Goal: Use online tool/utility: Utilize a website feature to perform a specific function

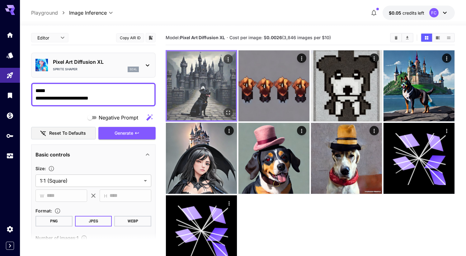
click at [230, 112] on icon "Open in fullscreen" at bounding box center [228, 112] width 6 height 6
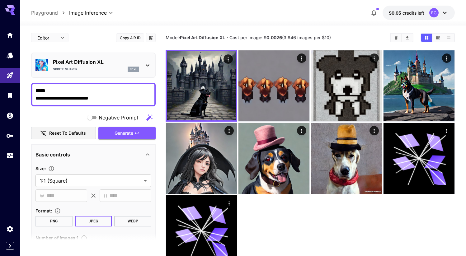
click at [106, 100] on textarea "**********" at bounding box center [93, 94] width 116 height 15
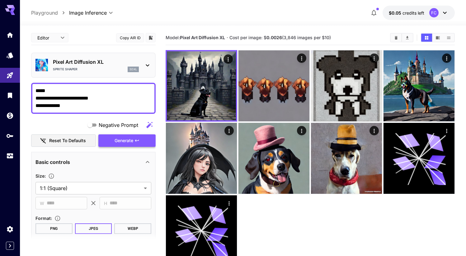
type textarea "**********"
click at [135, 137] on button "Generate" at bounding box center [126, 140] width 57 height 13
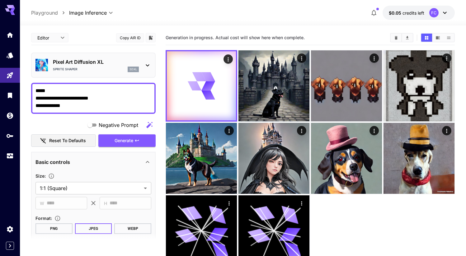
scroll to position [169, 0]
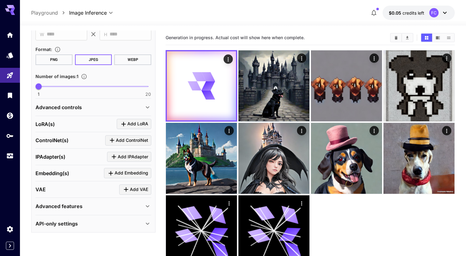
click at [65, 223] on p "API-only settings" at bounding box center [56, 223] width 42 height 7
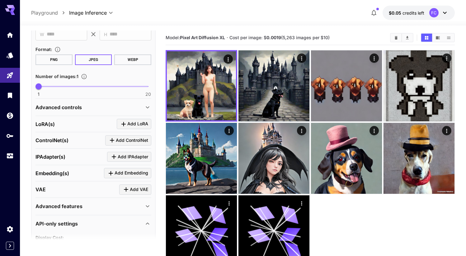
click at [74, 203] on p "Advanced features" at bounding box center [58, 205] width 47 height 7
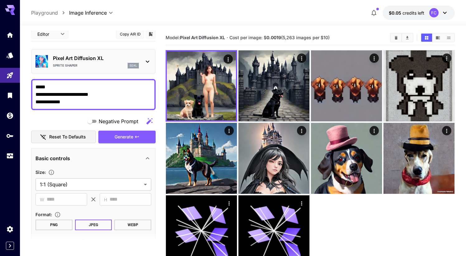
scroll to position [0, 0]
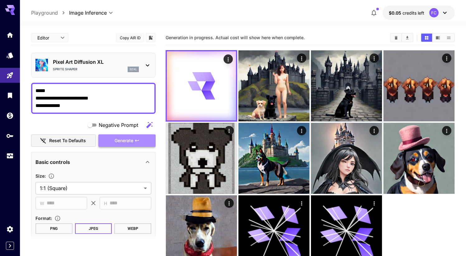
click at [127, 140] on span "Generate" at bounding box center [123, 141] width 19 height 8
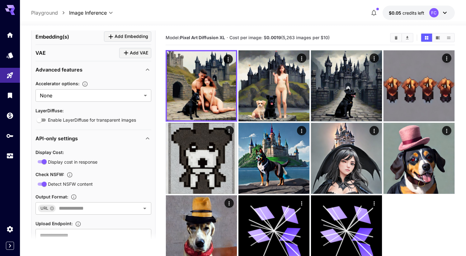
scroll to position [326, 0]
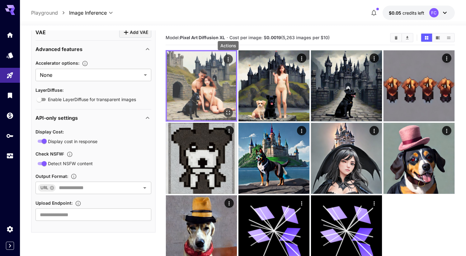
click at [228, 58] on icon "Actions" at bounding box center [227, 59] width 1 height 4
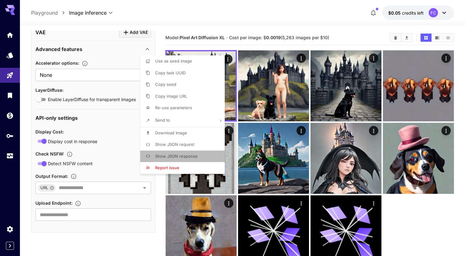
click at [202, 155] on li "Show JSON response" at bounding box center [184, 157] width 88 height 12
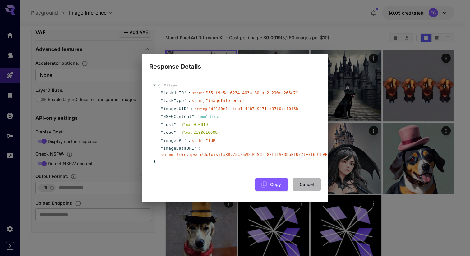
click at [305, 186] on button "Cancel" at bounding box center [307, 184] width 28 height 13
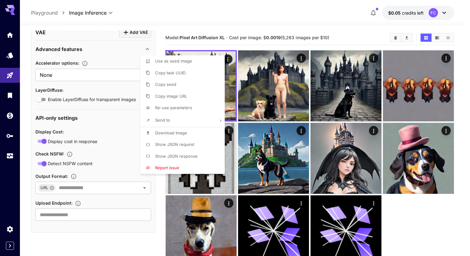
click at [301, 59] on div at bounding box center [235, 128] width 470 height 256
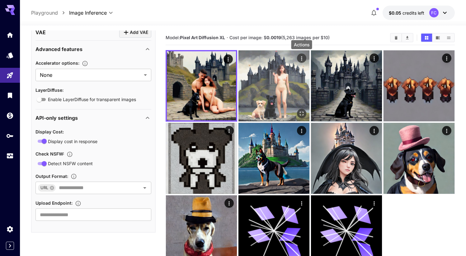
click at [302, 59] on icon "Actions" at bounding box center [301, 58] width 6 height 6
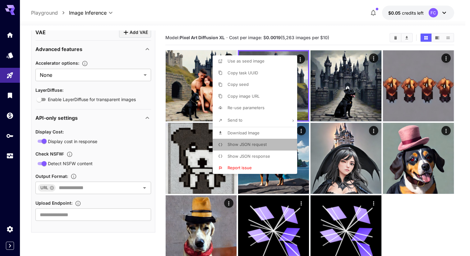
click at [262, 147] on p "Show JSON request" at bounding box center [247, 144] width 39 height 6
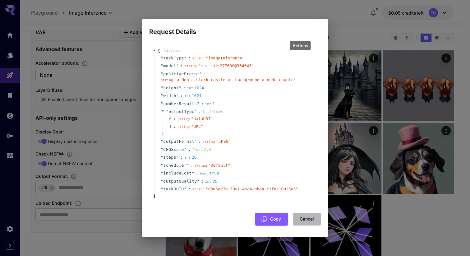
click at [309, 221] on button "Cancel" at bounding box center [307, 219] width 28 height 13
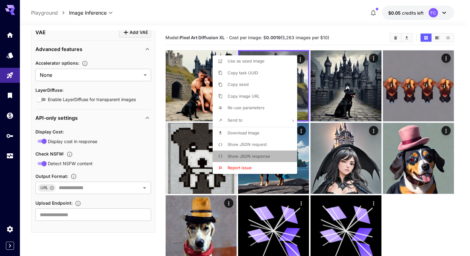
click at [257, 154] on span "Show JSON response" at bounding box center [249, 156] width 43 height 5
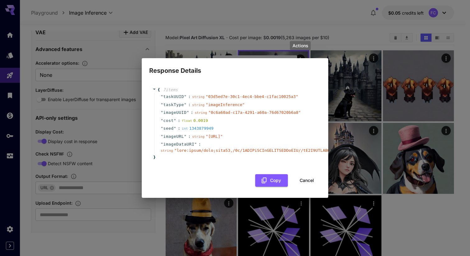
click at [307, 178] on div "Copy Cancel" at bounding box center [235, 180] width 172 height 13
click at [307, 184] on button "Cancel" at bounding box center [307, 180] width 28 height 13
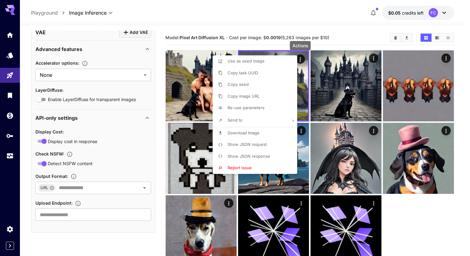
click at [128, 164] on div at bounding box center [235, 128] width 470 height 256
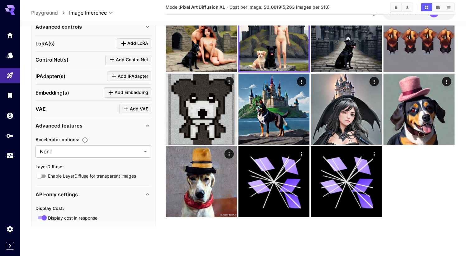
scroll to position [228, 0]
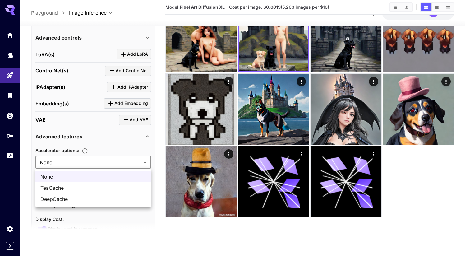
click at [110, 163] on body "**********" at bounding box center [235, 103] width 470 height 305
click at [100, 199] on span "DeepCache" at bounding box center [93, 198] width 106 height 7
type input "*********"
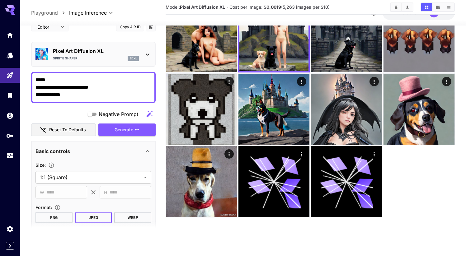
scroll to position [0, 0]
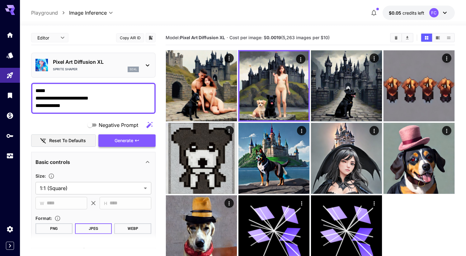
click at [130, 140] on span "Generate" at bounding box center [123, 141] width 19 height 8
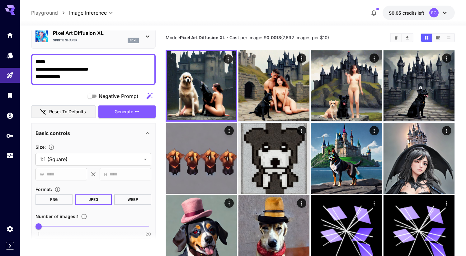
scroll to position [30, 0]
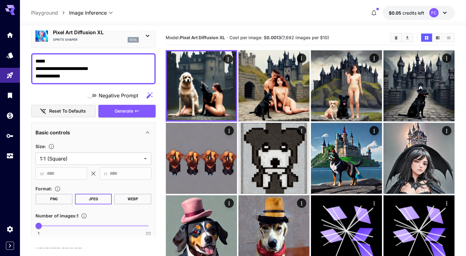
click at [95, 76] on textarea "**********" at bounding box center [93, 69] width 116 height 22
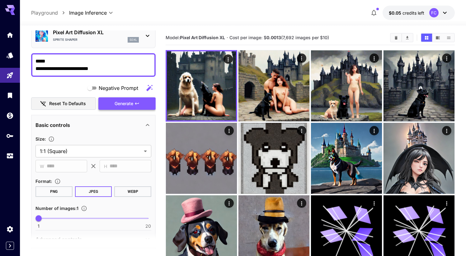
type textarea "**********"
click at [124, 108] on button "Generate" at bounding box center [126, 103] width 57 height 13
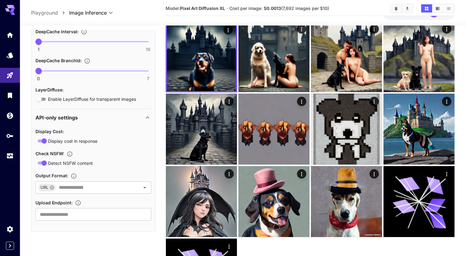
scroll to position [294, 0]
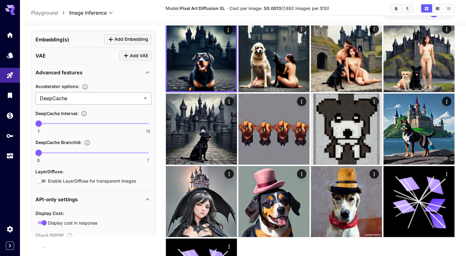
click at [95, 95] on body "**********" at bounding box center [233, 150] width 466 height 358
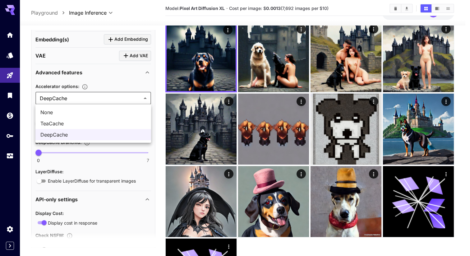
click at [82, 112] on span "None" at bounding box center [93, 112] width 106 height 7
type input "****"
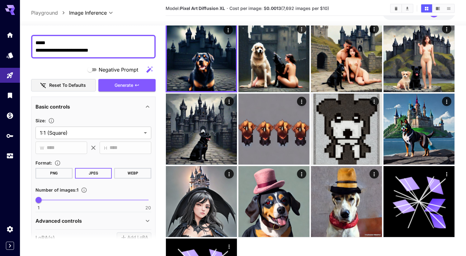
scroll to position [0, 0]
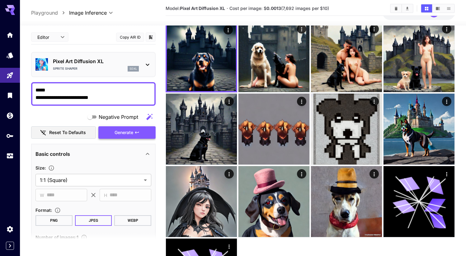
click at [127, 136] on span "Generate" at bounding box center [123, 133] width 19 height 8
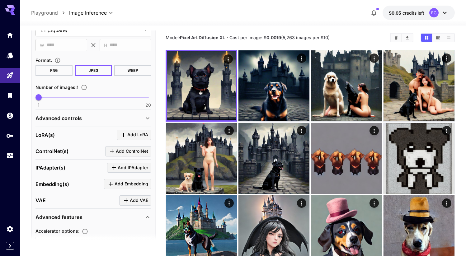
scroll to position [159, 0]
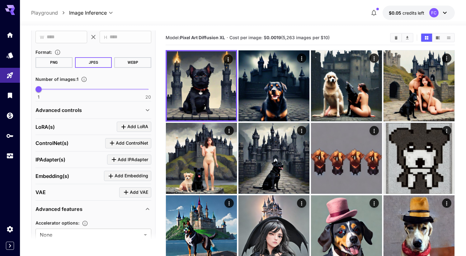
click at [116, 111] on div "Advanced controls" at bounding box center [89, 109] width 108 height 7
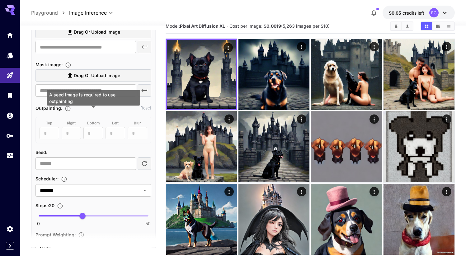
scroll to position [12, 0]
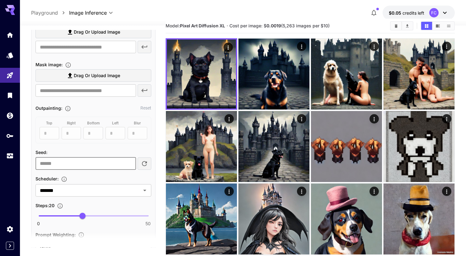
click at [87, 163] on input "number" at bounding box center [85, 163] width 100 height 12
type input "*"
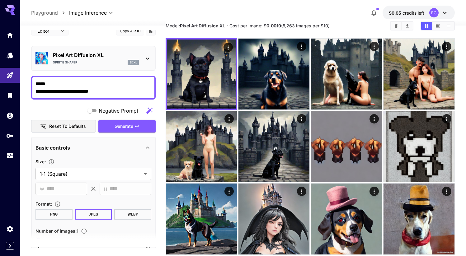
scroll to position [0, 0]
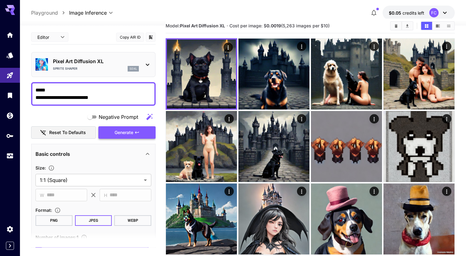
type input "**"
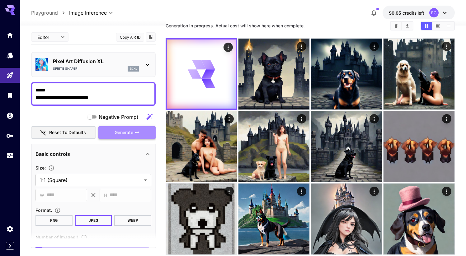
click at [117, 132] on span "Generate" at bounding box center [123, 133] width 19 height 8
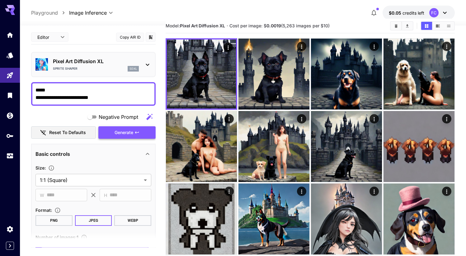
click at [124, 133] on span "Generate" at bounding box center [123, 133] width 19 height 8
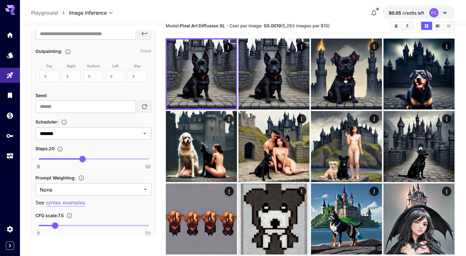
scroll to position [322, 0]
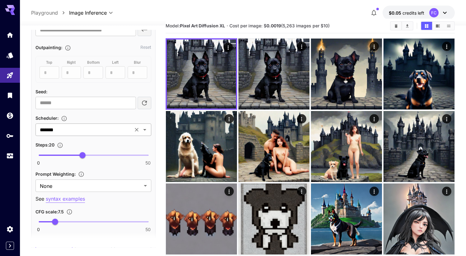
click at [137, 129] on icon "Clear" at bounding box center [136, 130] width 6 height 6
click at [143, 130] on icon "Open" at bounding box center [144, 129] width 7 height 7
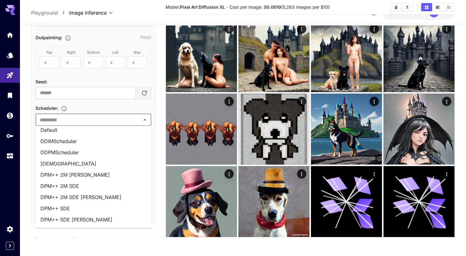
scroll to position [0, 0]
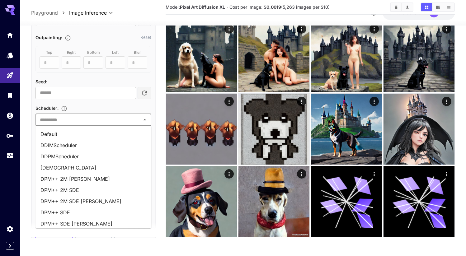
click at [119, 129] on li "Default" at bounding box center [93, 133] width 116 height 11
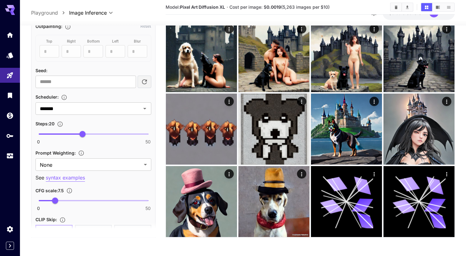
scroll to position [338, 0]
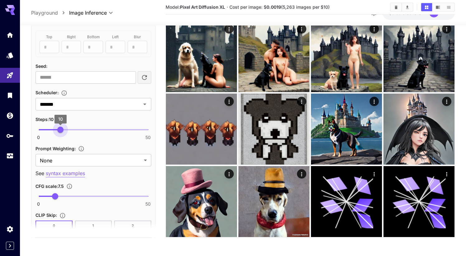
drag, startPoint x: 81, startPoint y: 129, endPoint x: 61, endPoint y: 129, distance: 20.2
click at [61, 129] on span "10" at bounding box center [60, 130] width 6 height 6
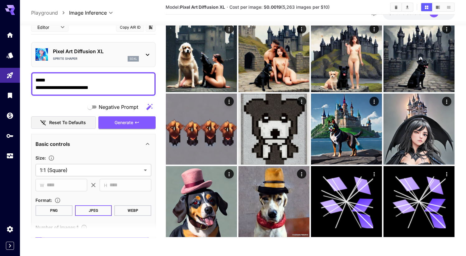
scroll to position [0, 0]
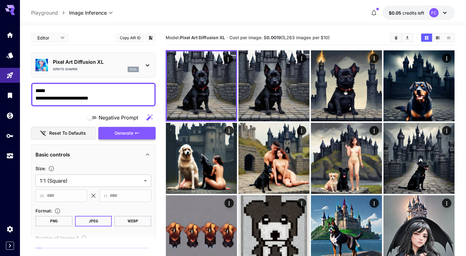
click at [125, 132] on span "Generate" at bounding box center [123, 133] width 19 height 8
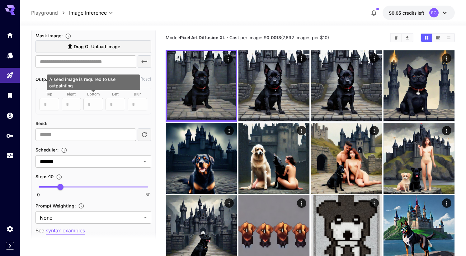
scroll to position [324, 0]
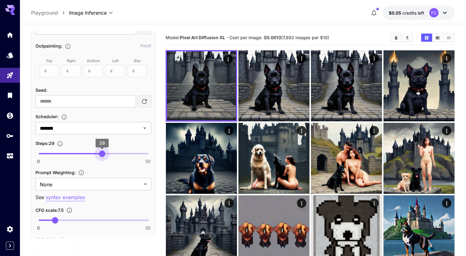
type input "**"
drag, startPoint x: 63, startPoint y: 153, endPoint x: 105, endPoint y: 154, distance: 41.7
click at [105, 154] on span "30" at bounding box center [104, 154] width 6 height 6
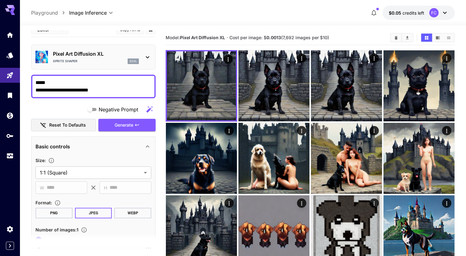
scroll to position [0, 0]
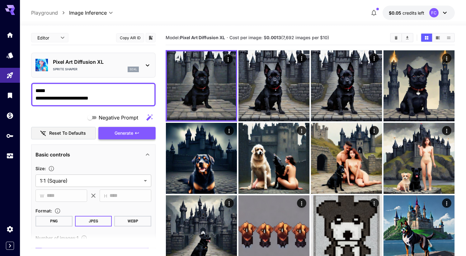
click at [132, 134] on span "Generate" at bounding box center [123, 133] width 19 height 8
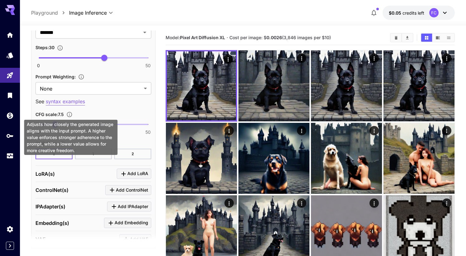
scroll to position [418, 0]
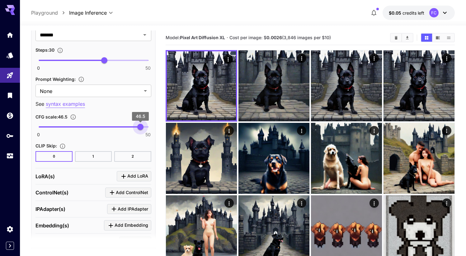
drag, startPoint x: 57, startPoint y: 125, endPoint x: 141, endPoint y: 126, distance: 83.3
click at [141, 126] on span "46.5" at bounding box center [140, 127] width 6 height 6
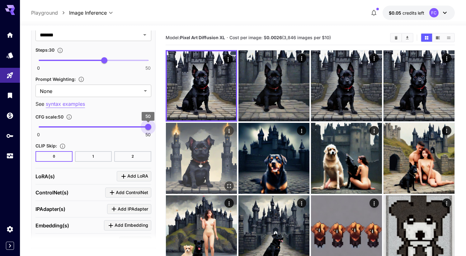
drag, startPoint x: 141, startPoint y: 126, endPoint x: 166, endPoint y: 126, distance: 25.8
click at [166, 126] on main "**********" at bounding box center [242, 223] width 423 height 386
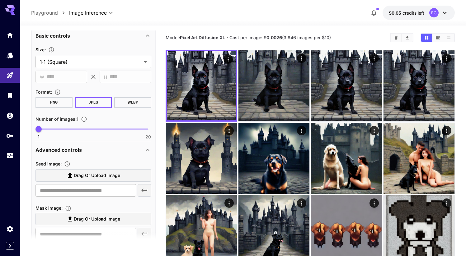
scroll to position [0, 0]
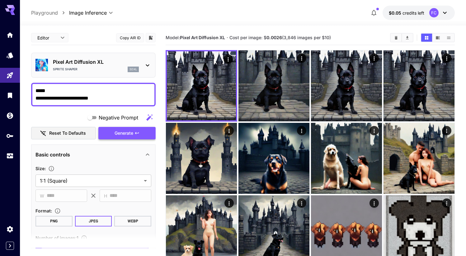
click at [132, 134] on span "Generate" at bounding box center [123, 133] width 19 height 8
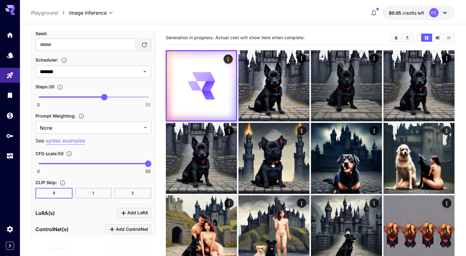
scroll to position [380, 0]
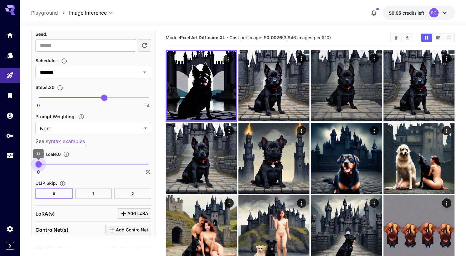
drag, startPoint x: 147, startPoint y: 165, endPoint x: 33, endPoint y: 152, distance: 114.8
click at [33, 152] on div "**********" at bounding box center [93, 121] width 124 height 715
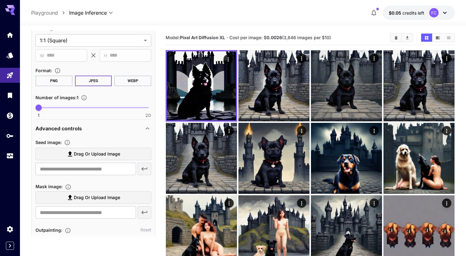
scroll to position [18, 0]
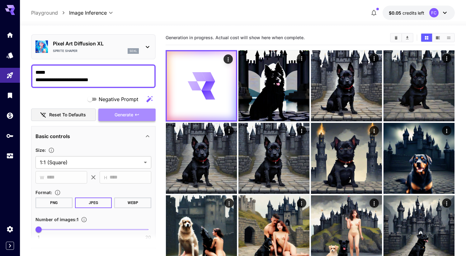
click at [123, 111] on span "Generate" at bounding box center [123, 115] width 19 height 8
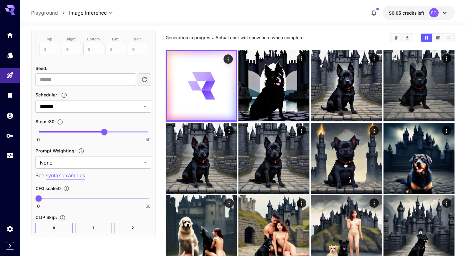
scroll to position [371, 0]
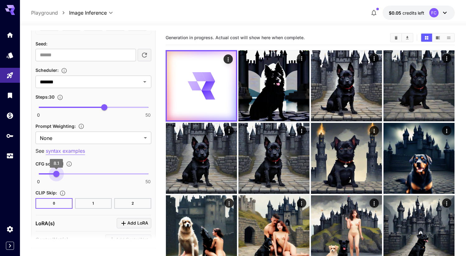
drag, startPoint x: 40, startPoint y: 173, endPoint x: 55, endPoint y: 174, distance: 15.0
click at [55, 174] on span "8.1" at bounding box center [56, 174] width 6 height 6
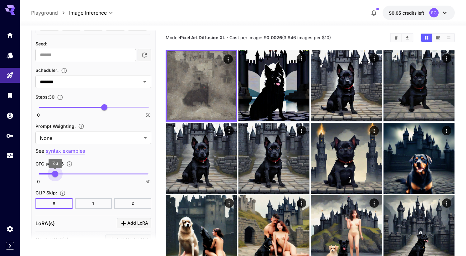
click at [55, 174] on span "7.6" at bounding box center [55, 174] width 6 height 6
click at [56, 174] on span "8" at bounding box center [56, 174] width 6 height 6
click at [56, 174] on span "8.1" at bounding box center [56, 174] width 6 height 6
type input "*"
click at [56, 174] on span "8" at bounding box center [56, 174] width 6 height 6
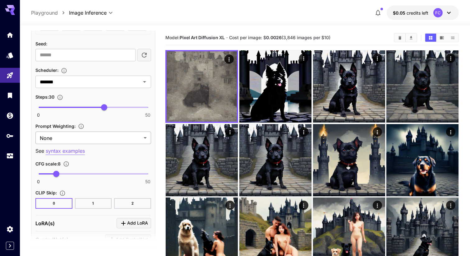
click at [103, 143] on body "**********" at bounding box center [235, 218] width 470 height 436
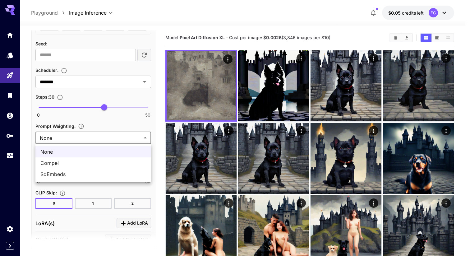
click at [103, 141] on div at bounding box center [235, 128] width 470 height 256
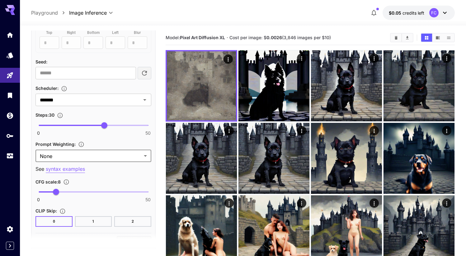
scroll to position [345, 0]
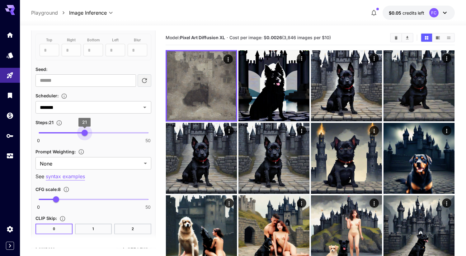
type input "**"
drag, startPoint x: 103, startPoint y: 133, endPoint x: 81, endPoint y: 132, distance: 21.2
click at [81, 132] on span "20" at bounding box center [82, 133] width 6 height 6
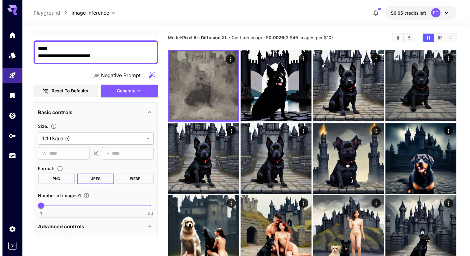
scroll to position [0, 0]
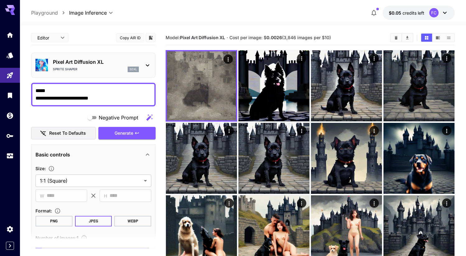
click at [124, 68] on div "Sprite Shaper sdxl" at bounding box center [96, 70] width 86 height 6
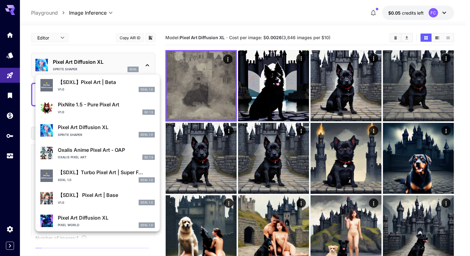
scroll to position [112, 0]
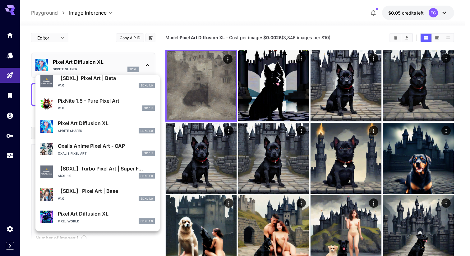
click at [113, 172] on div "【SDXL】Turbo Pixel Art | Super F... SDXL 1.0 SDXL 1.0" at bounding box center [106, 172] width 97 height 14
type input "***"
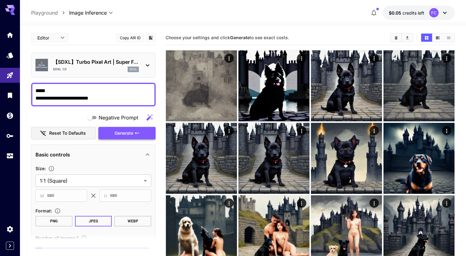
click at [124, 137] on span "Generate" at bounding box center [123, 133] width 19 height 8
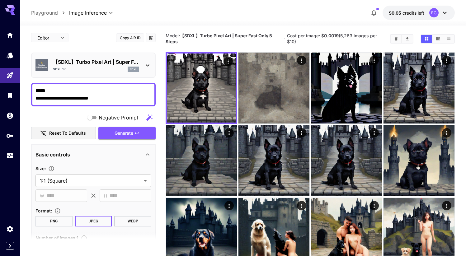
click at [106, 66] on p "【SDXL】Turbo Pixel Art | Super F..." at bounding box center [96, 61] width 86 height 7
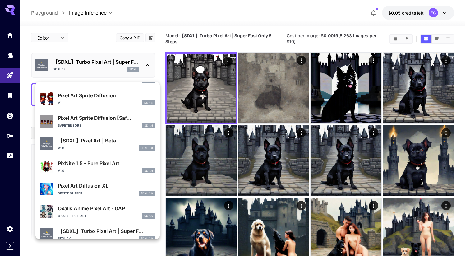
scroll to position [58, 0]
click at [105, 168] on div "v1.0 SD 1.5" at bounding box center [106, 170] width 97 height 6
type input "**********"
type input "***"
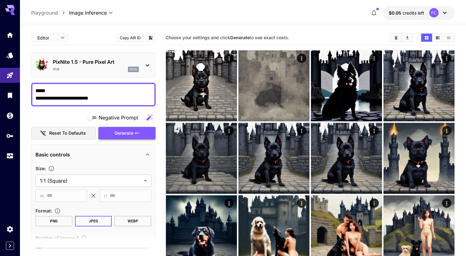
click at [125, 133] on span "Generate" at bounding box center [123, 133] width 19 height 8
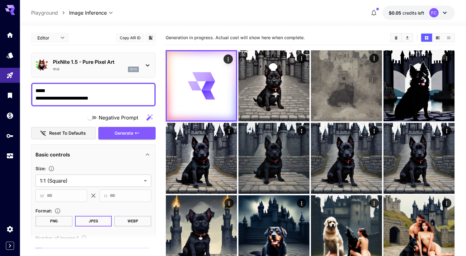
click at [129, 64] on p "PixNite 1.5 - Pure Pixel Art" at bounding box center [96, 61] width 86 height 7
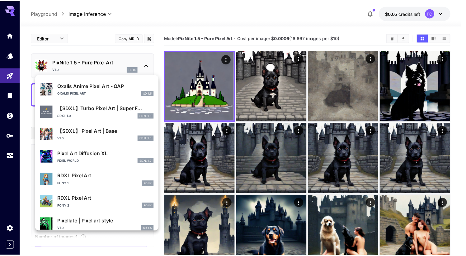
scroll to position [180, 0]
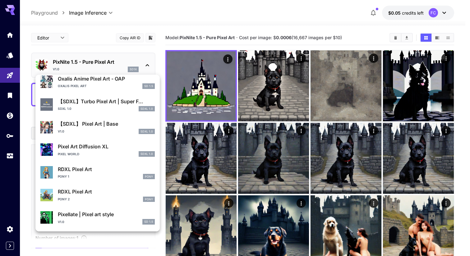
click at [100, 214] on p "Pixellate | Pixel art style" at bounding box center [106, 214] width 97 height 7
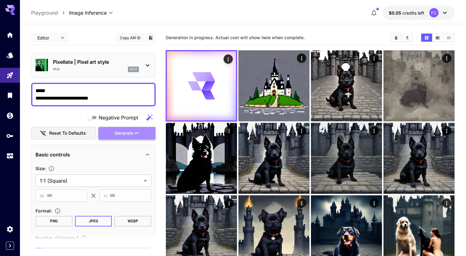
click at [121, 130] on span "Generate" at bounding box center [123, 133] width 19 height 8
